Goal: Navigation & Orientation: Go to known website

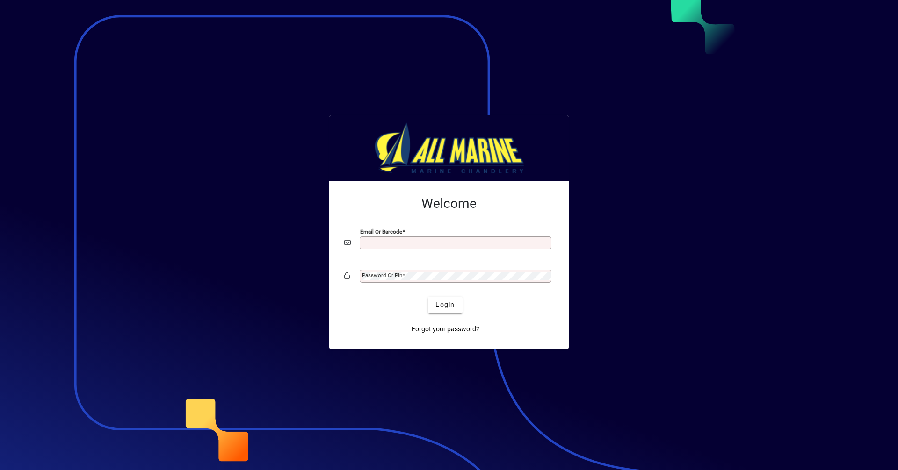
click at [384, 246] on input "Email or Barcode" at bounding box center [456, 242] width 189 height 7
type input "**********"
click at [447, 303] on span "Login" at bounding box center [444, 305] width 19 height 10
